Goal: Navigation & Orientation: Find specific page/section

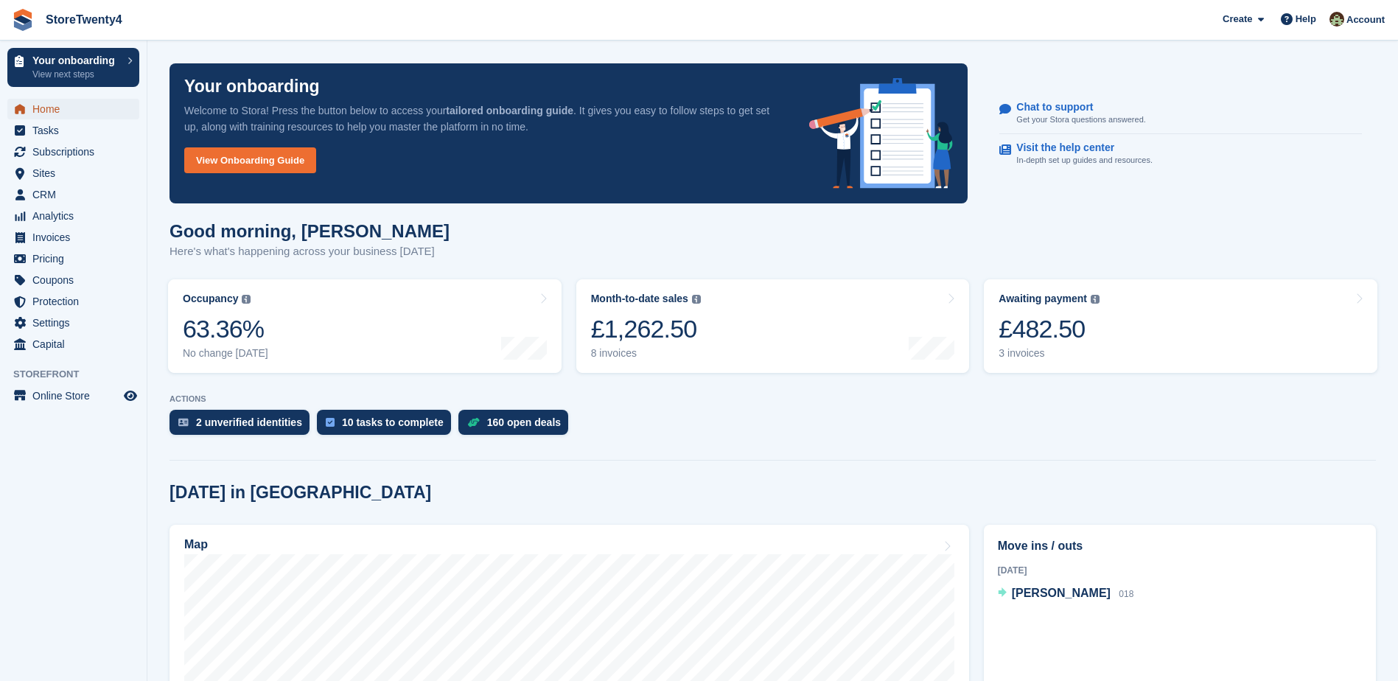
click at [52, 102] on span "Home" at bounding box center [76, 109] width 88 height 21
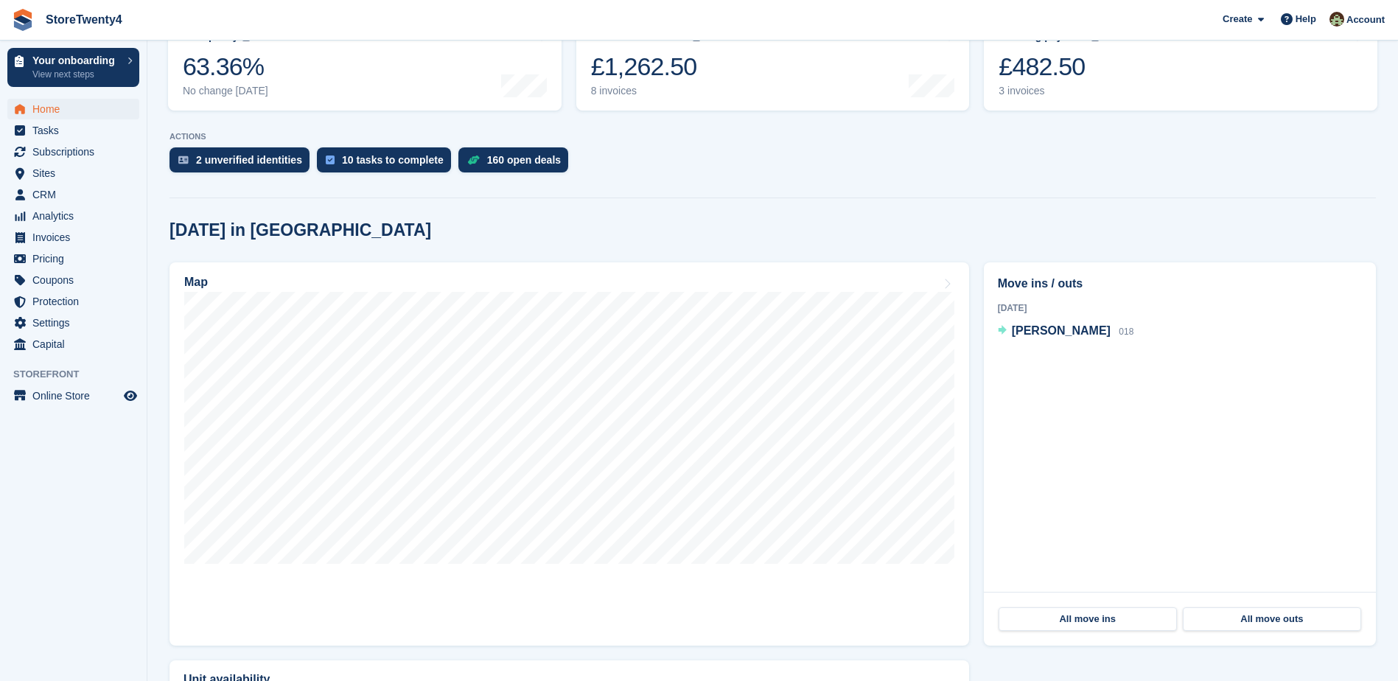
scroll to position [295, 0]
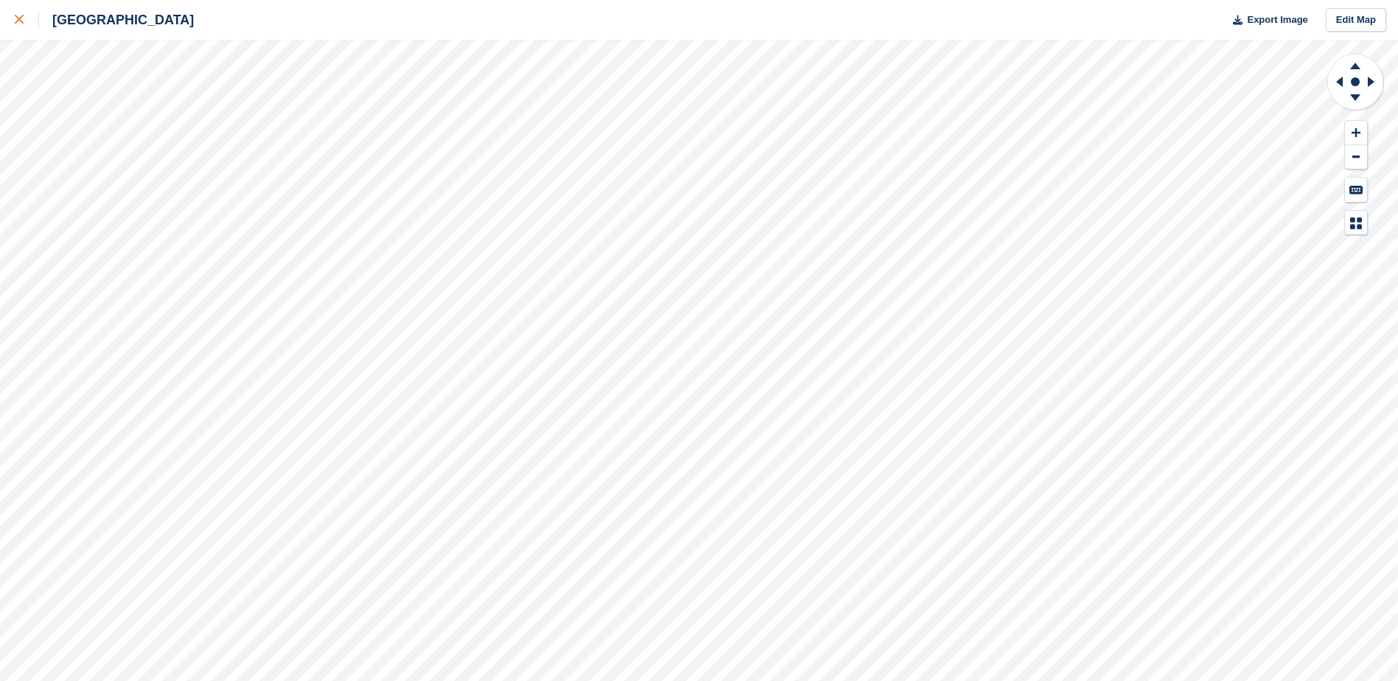
click at [15, 18] on icon at bounding box center [19, 19] width 9 height 9
click at [18, 19] on icon at bounding box center [19, 19] width 9 height 9
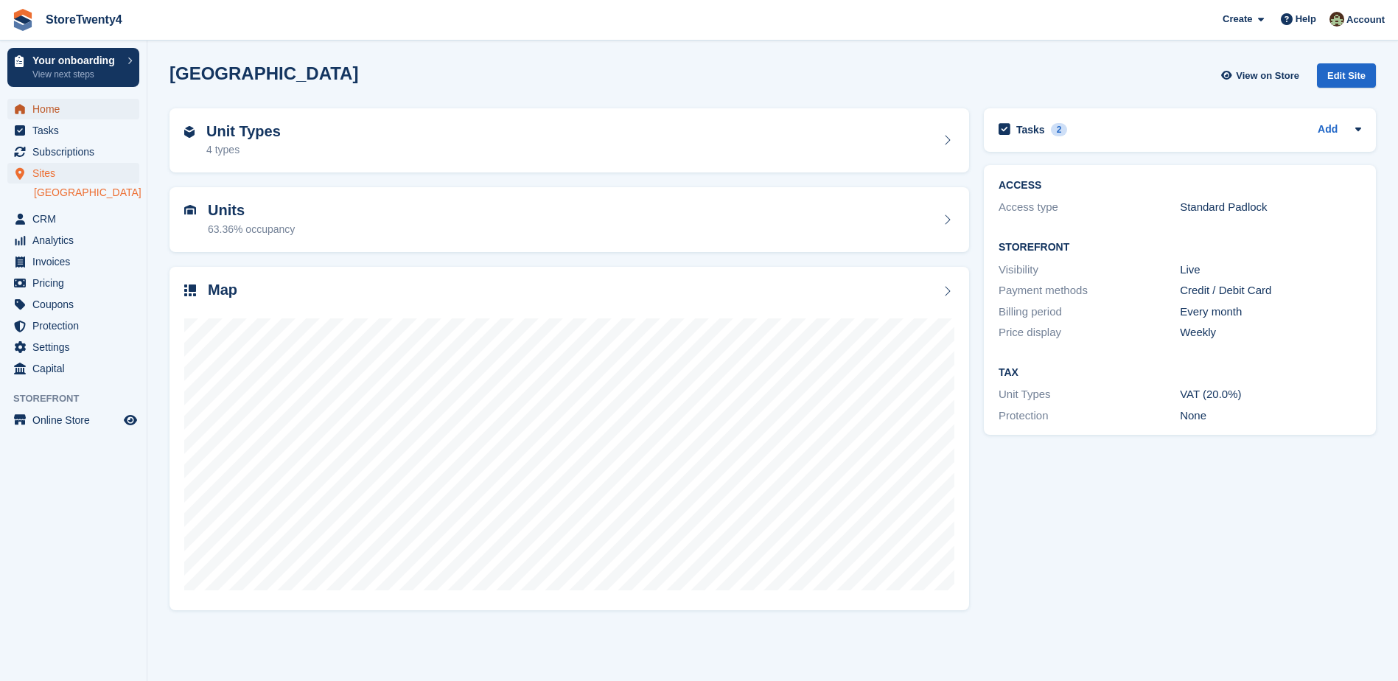
click at [56, 106] on span "Home" at bounding box center [76, 109] width 88 height 21
